Goal: Find specific page/section: Find specific page/section

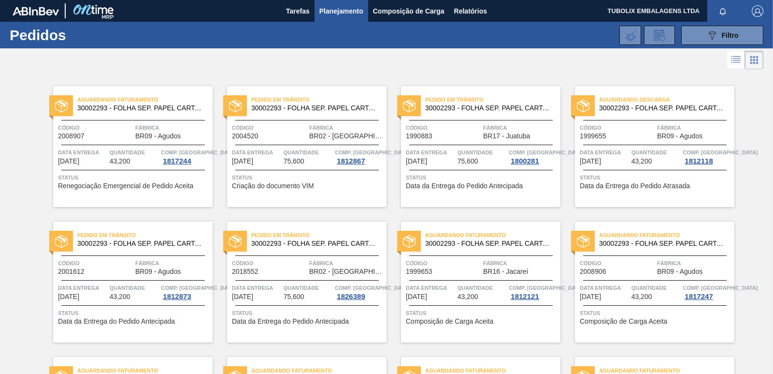
click at [456, 131] on span "Código" at bounding box center [443, 128] width 75 height 10
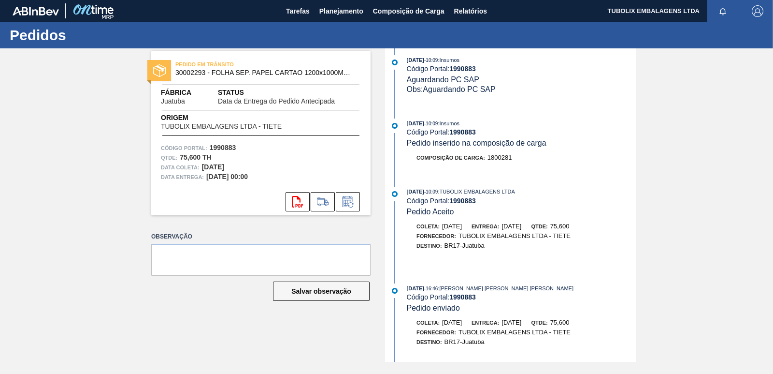
scroll to position [397, 0]
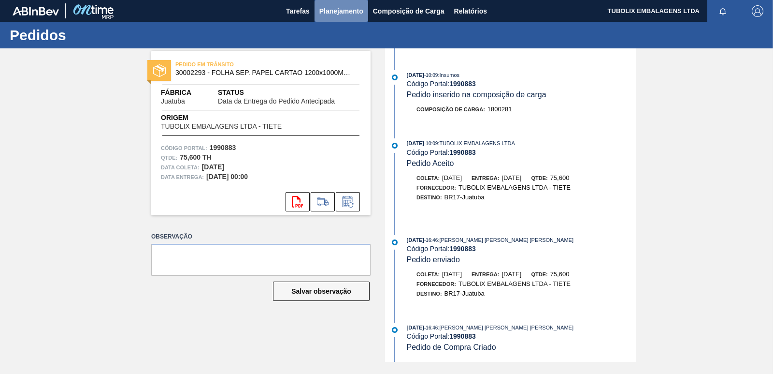
click at [332, 7] on span "Planejamento" at bounding box center [342, 11] width 44 height 12
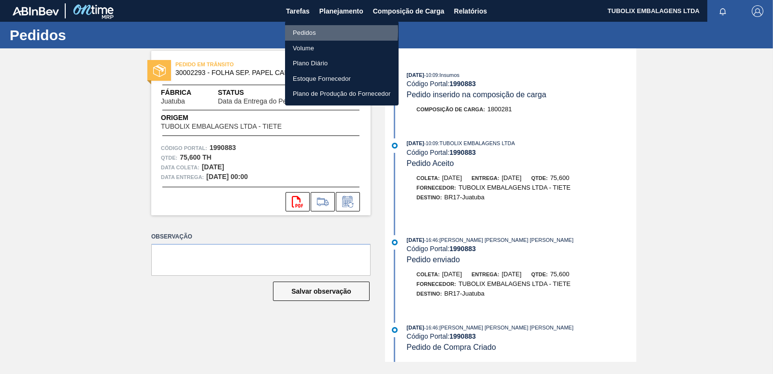
click at [302, 31] on li "Pedidos" at bounding box center [342, 32] width 114 height 15
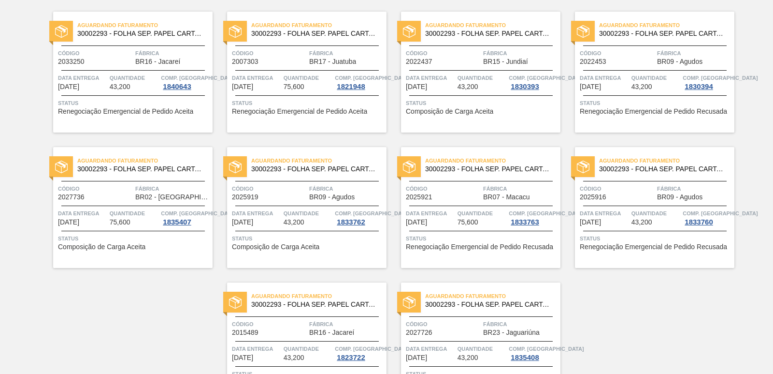
scroll to position [1493, 0]
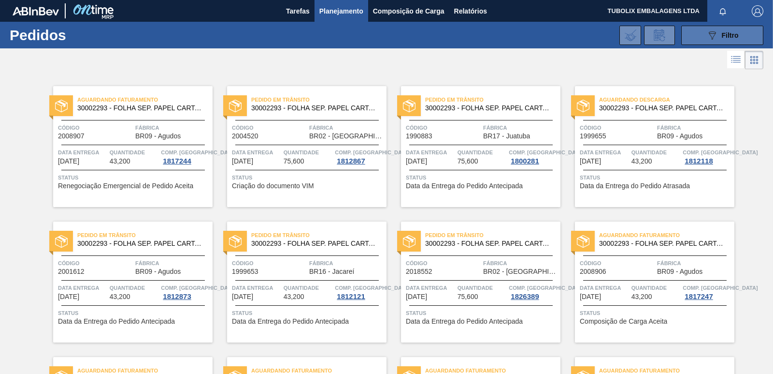
click at [704, 31] on button "089F7B8B-B2A5-4AFE-B5C0-19BA573D28AC Filtro" at bounding box center [723, 35] width 82 height 19
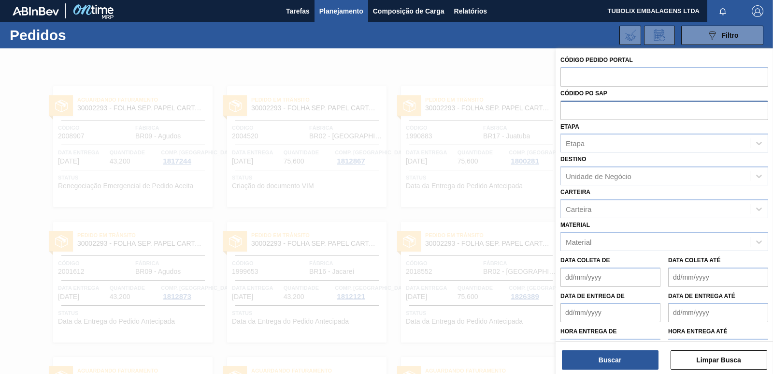
click at [594, 109] on input "text" at bounding box center [665, 110] width 208 height 18
paste input "5800342657"
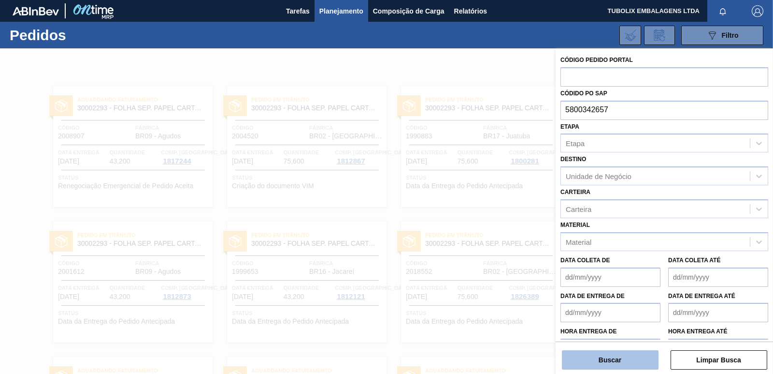
type input "5800342657"
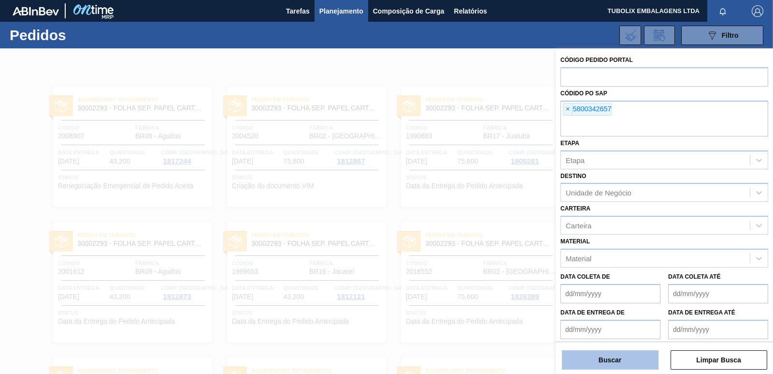
click at [649, 358] on button "Buscar" at bounding box center [610, 359] width 97 height 19
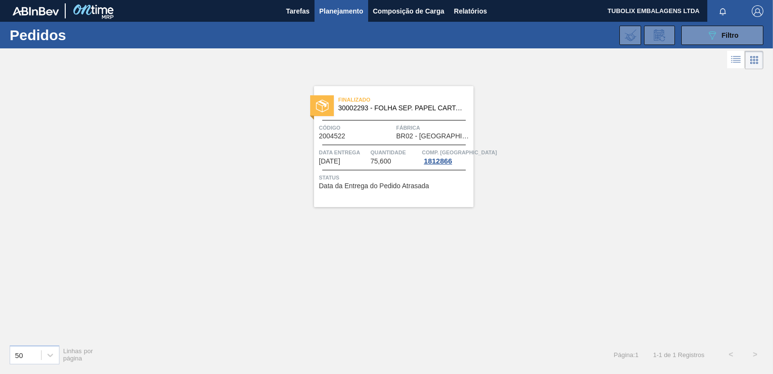
click at [375, 148] on span "Quantidade" at bounding box center [395, 152] width 49 height 10
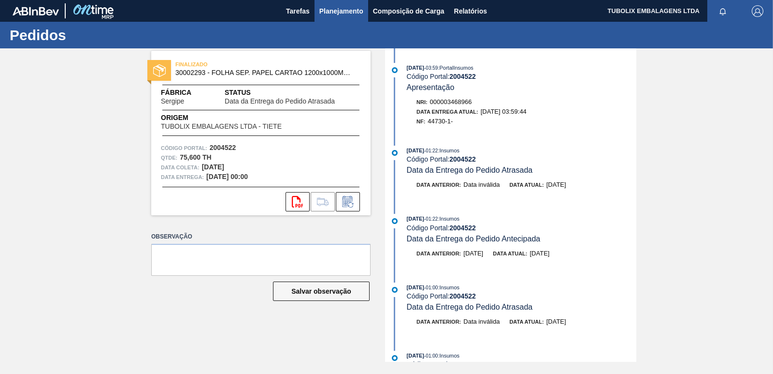
click at [346, 12] on span "Planejamento" at bounding box center [342, 11] width 44 height 12
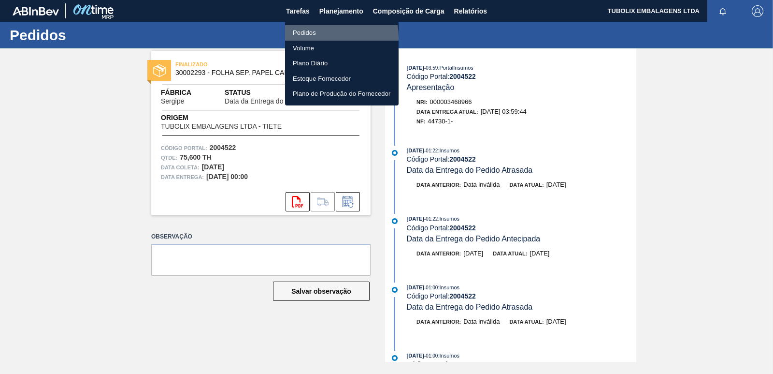
click at [307, 38] on li "Pedidos" at bounding box center [342, 32] width 114 height 15
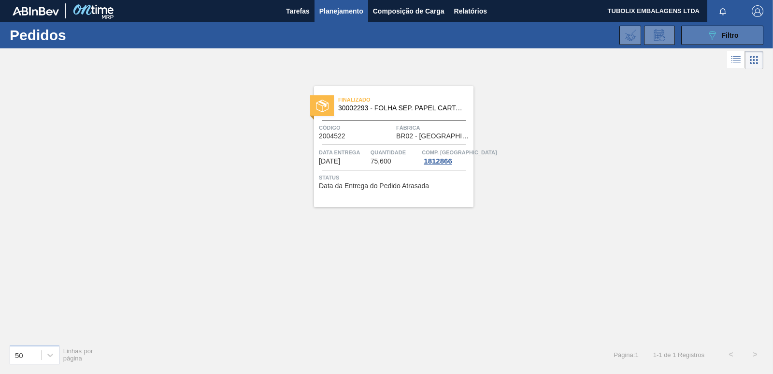
click at [699, 39] on button "089F7B8B-B2A5-4AFE-B5C0-19BA573D28AC Filtro" at bounding box center [723, 35] width 82 height 19
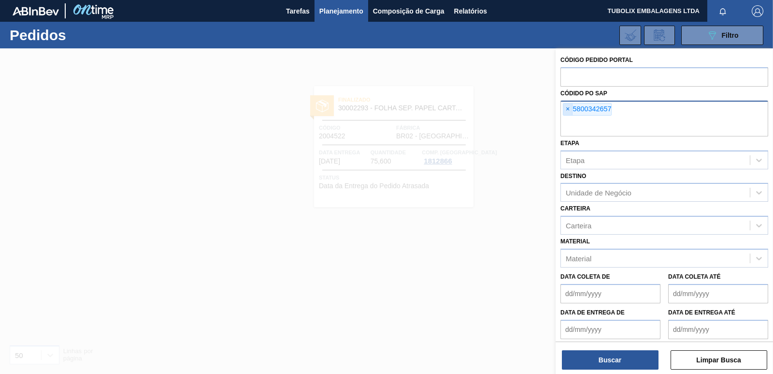
click at [567, 111] on span "×" at bounding box center [568, 109] width 9 height 12
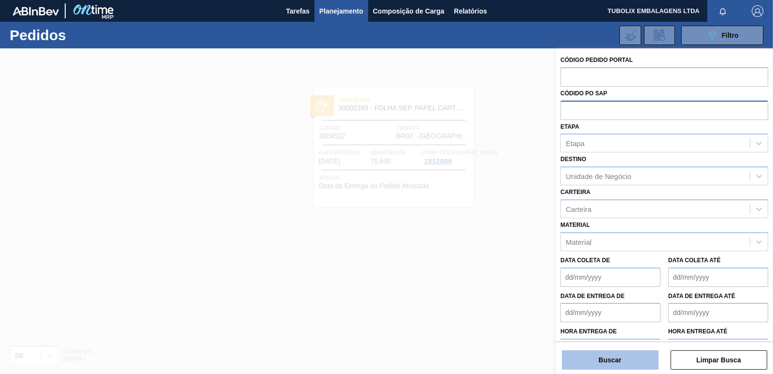
click at [586, 363] on button "Buscar" at bounding box center [610, 359] width 97 height 19
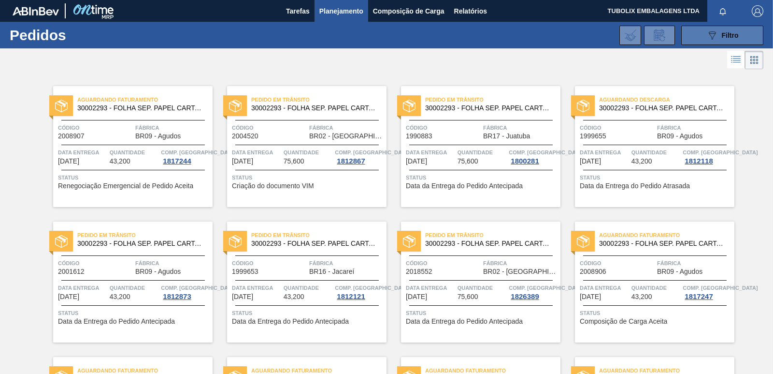
click at [703, 42] on button "089F7B8B-B2A5-4AFE-B5C0-19BA573D28AC Filtro" at bounding box center [723, 35] width 82 height 19
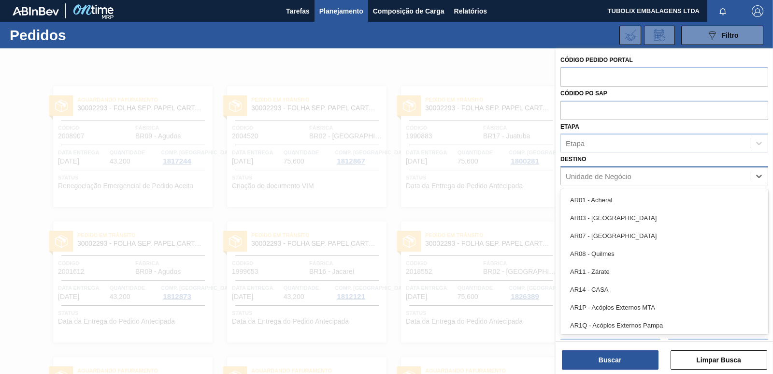
click at [603, 175] on div "Unidade de Negócio" at bounding box center [599, 176] width 66 height 8
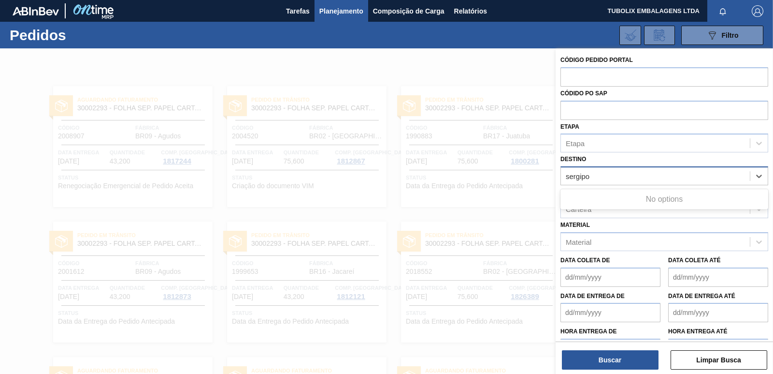
type input "sergip"
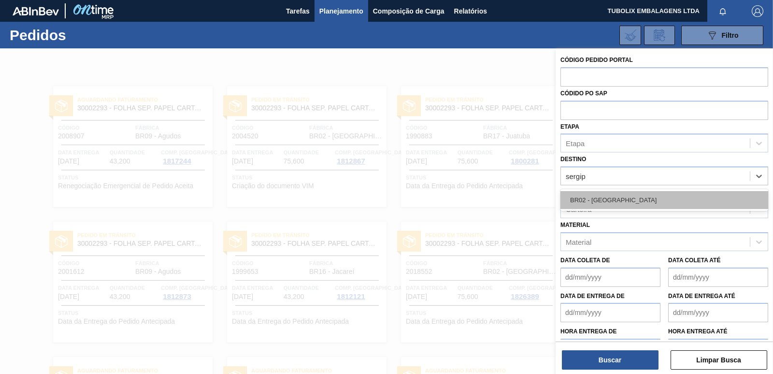
click at [579, 195] on div "BR02 - [GEOGRAPHIC_DATA]" at bounding box center [665, 200] width 208 height 18
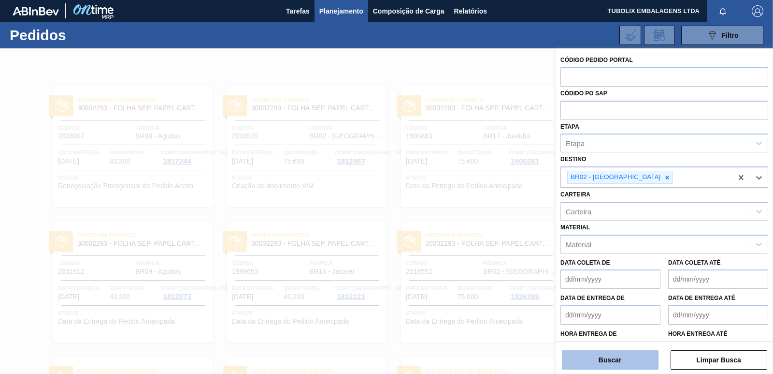
click at [633, 357] on button "Buscar" at bounding box center [610, 359] width 97 height 19
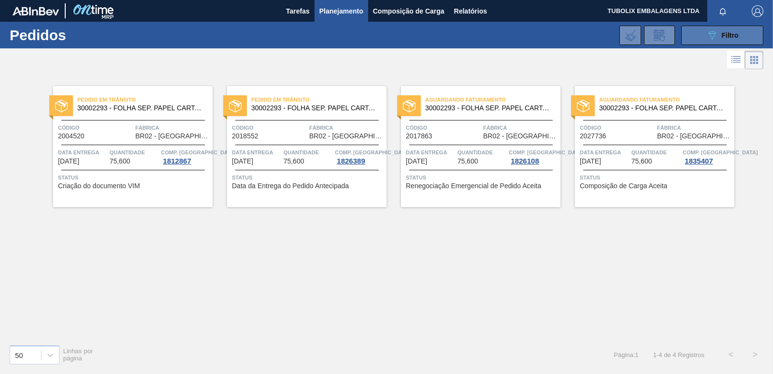
click at [737, 34] on span "Filtro" at bounding box center [730, 35] width 17 height 8
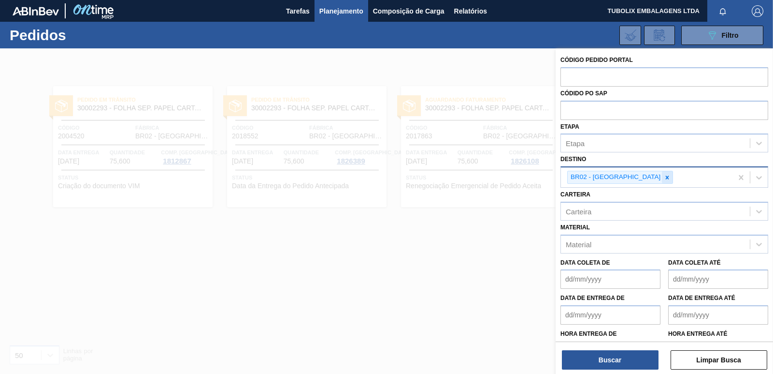
click at [664, 177] on icon at bounding box center [667, 177] width 7 height 7
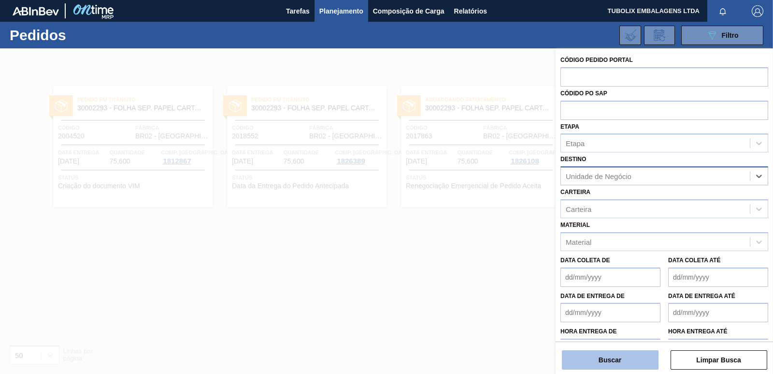
click at [643, 363] on button "Buscar" at bounding box center [610, 359] width 97 height 19
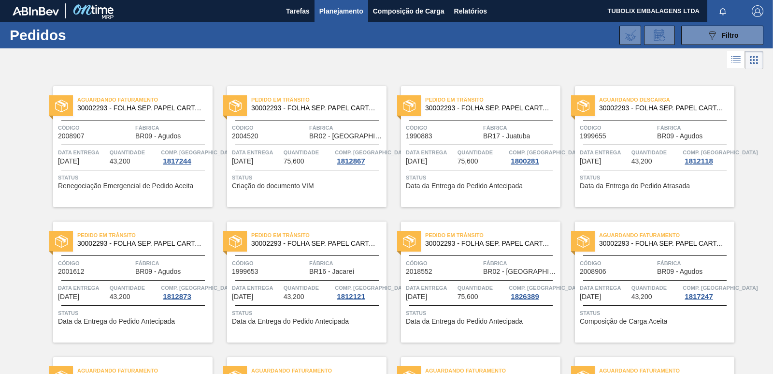
click at [765, 12] on span "button" at bounding box center [757, 11] width 23 height 12
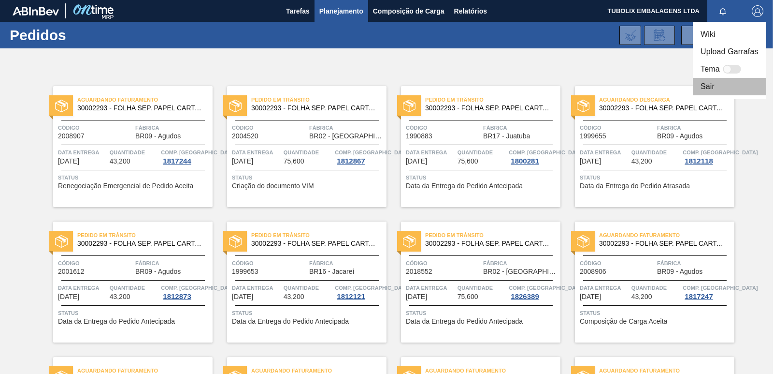
click at [712, 94] on li "Sair" at bounding box center [729, 86] width 73 height 17
